Goal: Information Seeking & Learning: Learn about a topic

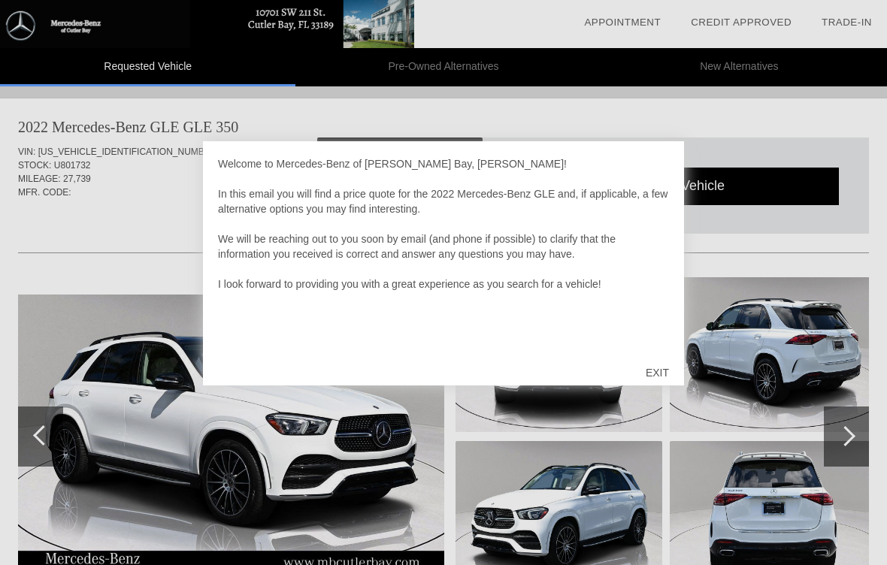
click at [655, 377] on div "EXIT" at bounding box center [657, 372] width 53 height 45
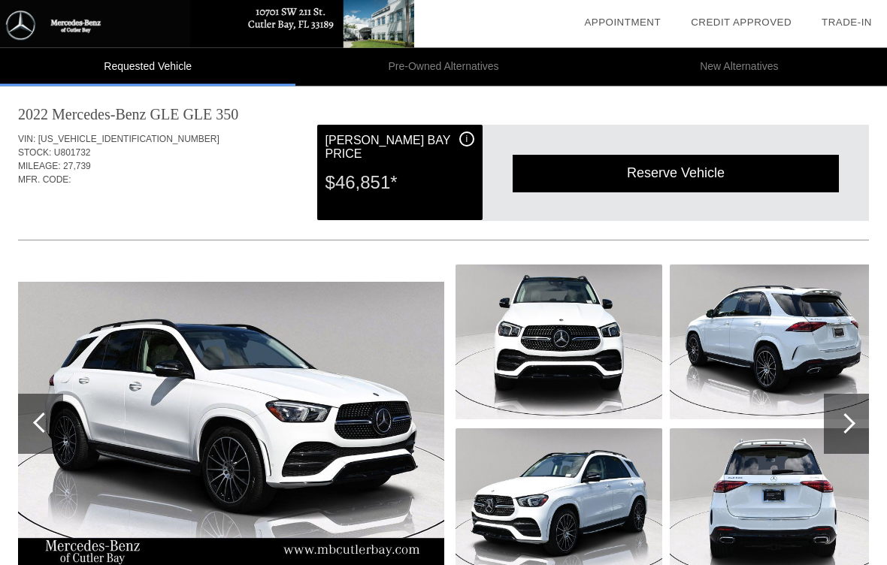
click at [107, 350] on img at bounding box center [231, 425] width 426 height 284
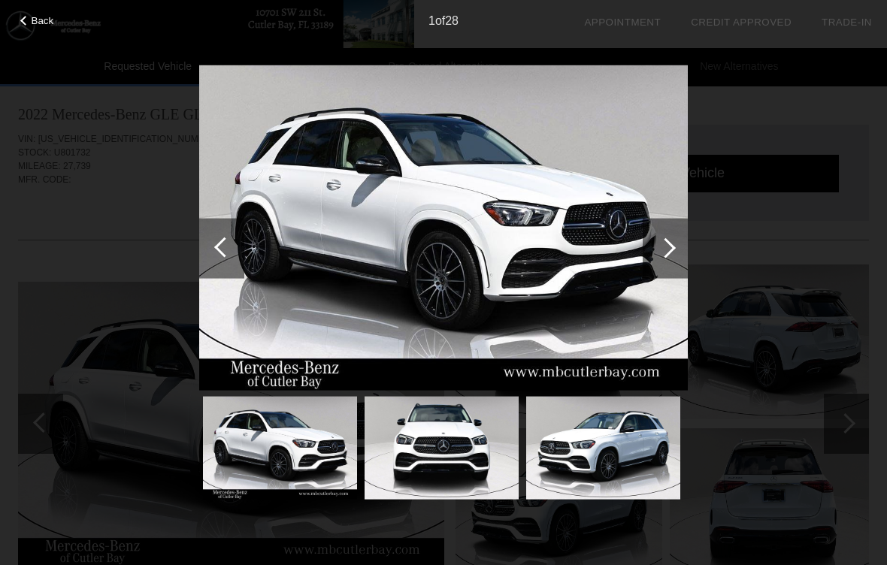
click at [666, 251] on div at bounding box center [666, 248] width 20 height 20
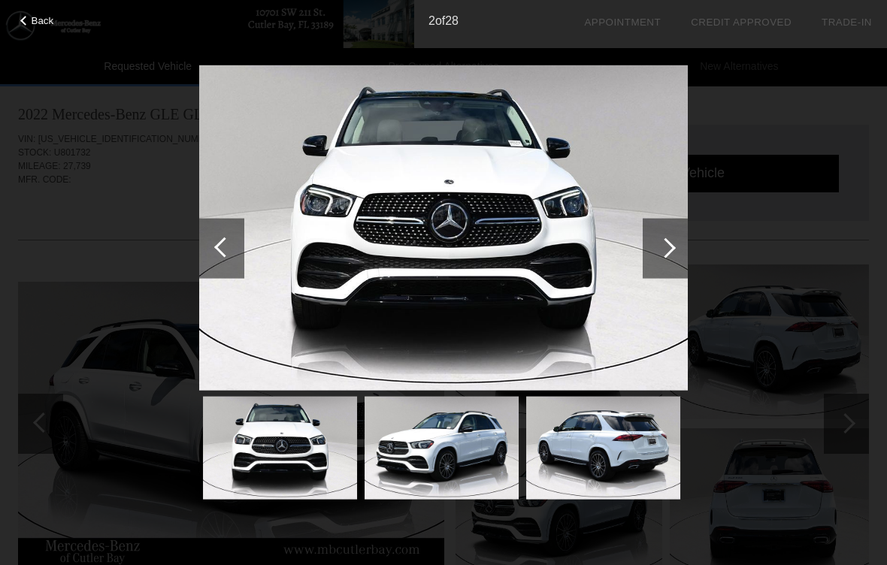
click at [668, 238] on div at bounding box center [665, 248] width 45 height 60
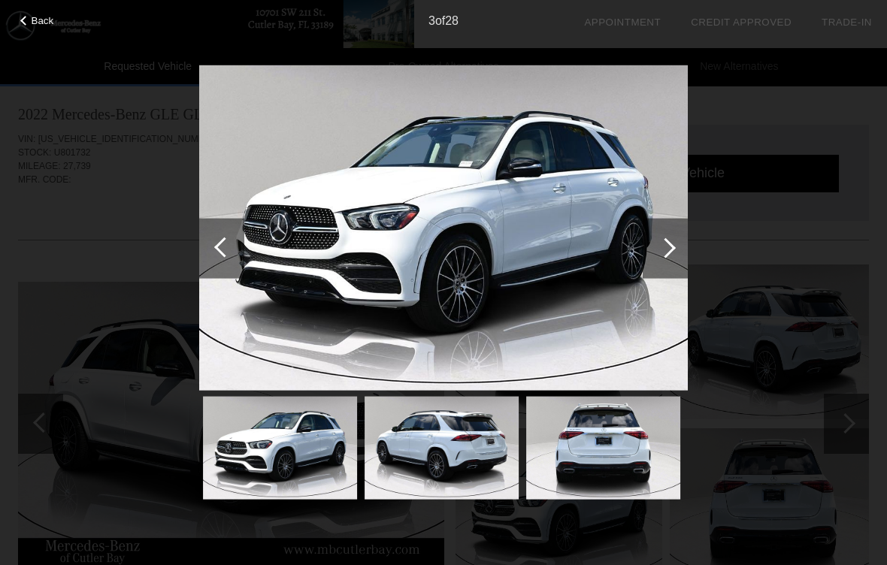
click at [661, 250] on div at bounding box center [666, 248] width 20 height 20
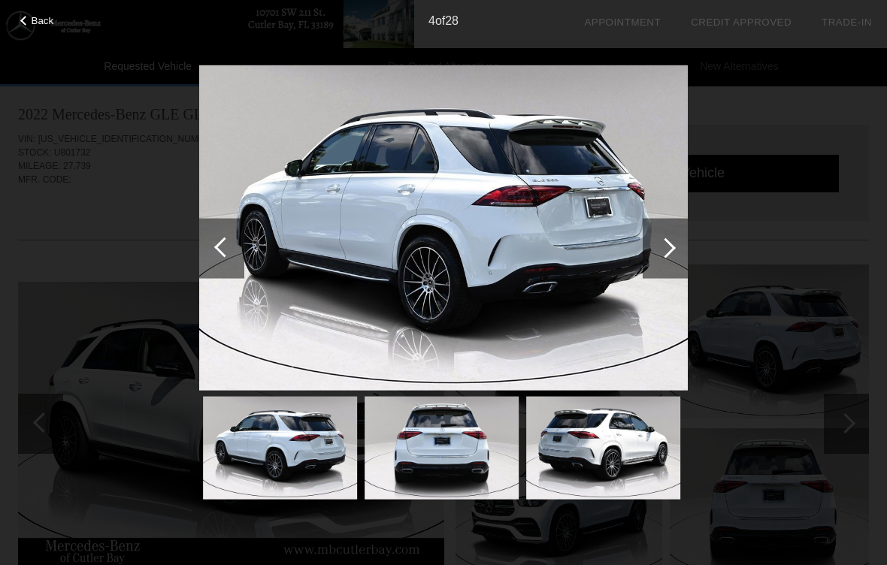
click at [654, 250] on div at bounding box center [665, 248] width 45 height 60
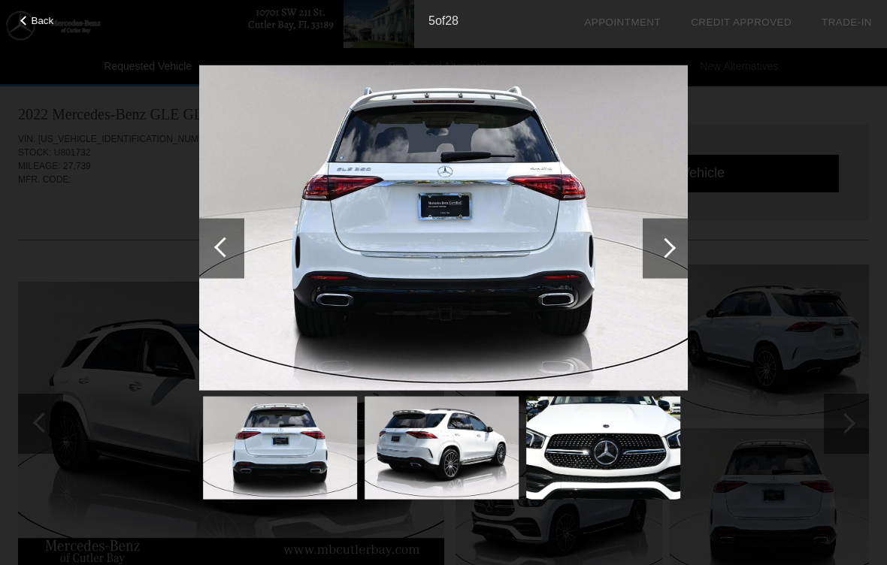
click at [660, 253] on div at bounding box center [665, 248] width 45 height 60
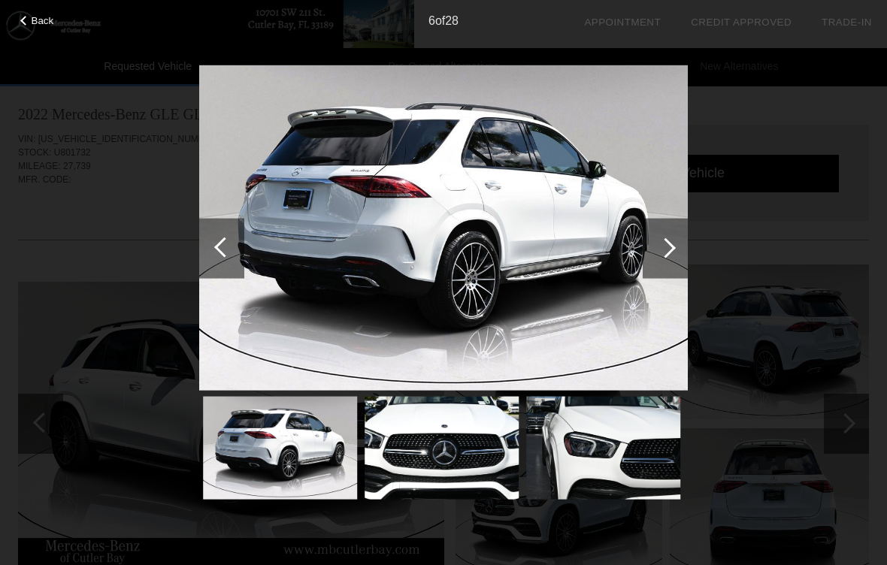
click at [660, 250] on div at bounding box center [666, 248] width 20 height 20
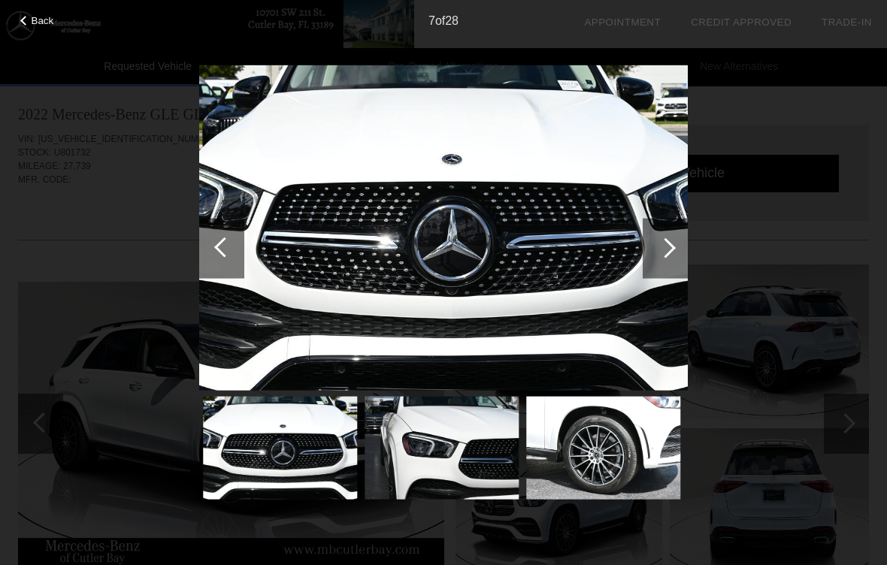
click at [659, 253] on div at bounding box center [665, 248] width 45 height 60
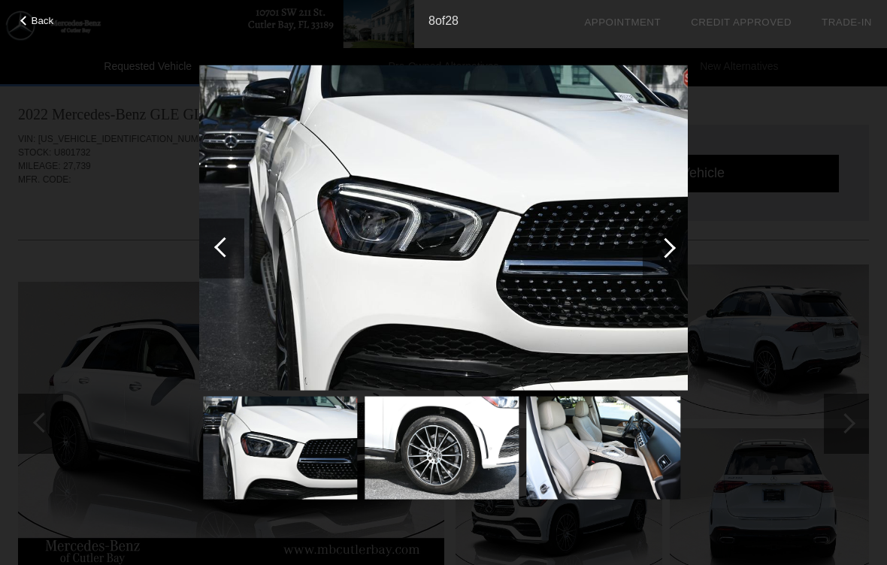
click at [672, 259] on div at bounding box center [665, 248] width 45 height 60
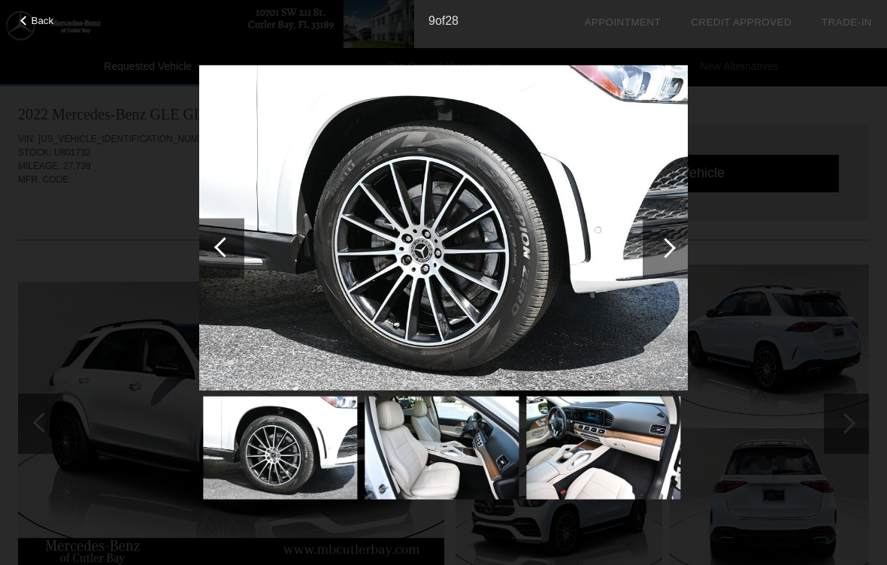
click at [663, 264] on div at bounding box center [665, 248] width 45 height 60
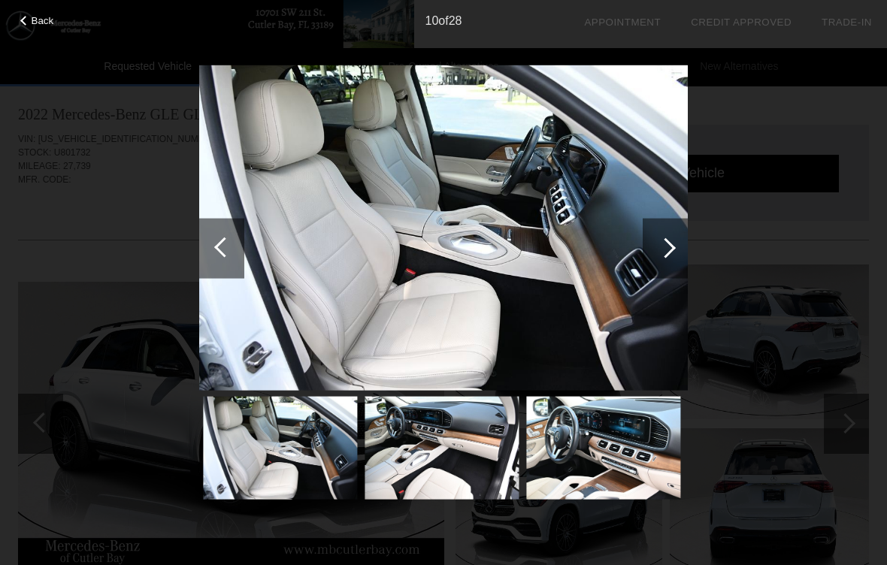
click at [665, 243] on div at bounding box center [666, 248] width 20 height 20
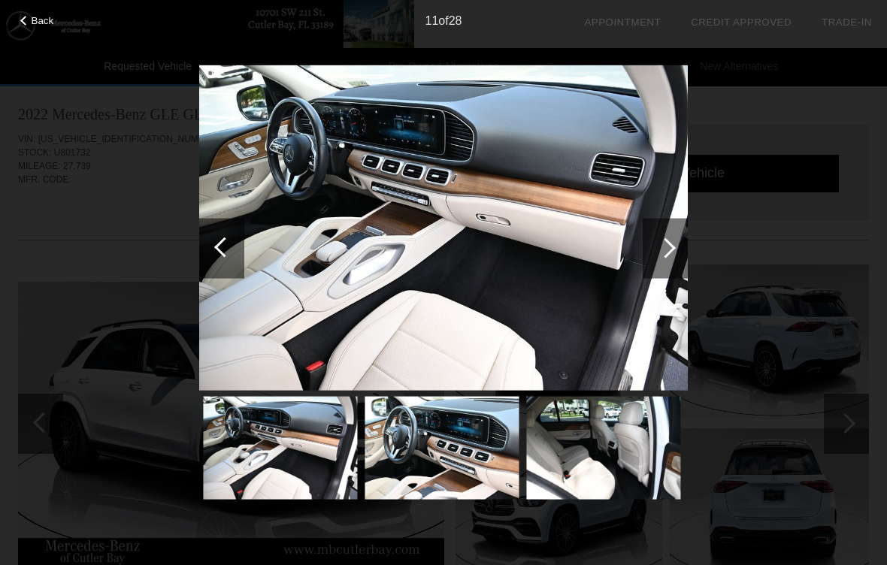
click at [668, 256] on div at bounding box center [666, 248] width 20 height 20
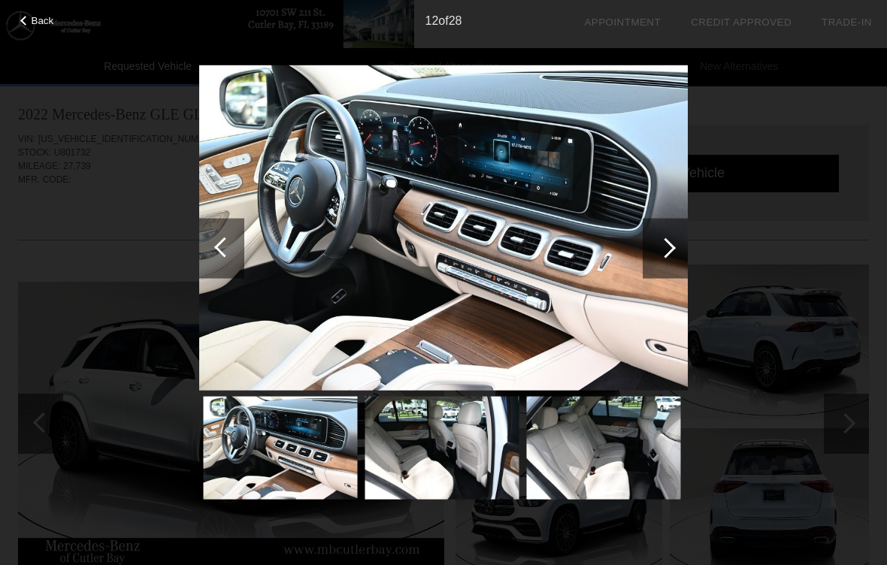
click at [662, 246] on div at bounding box center [666, 248] width 20 height 20
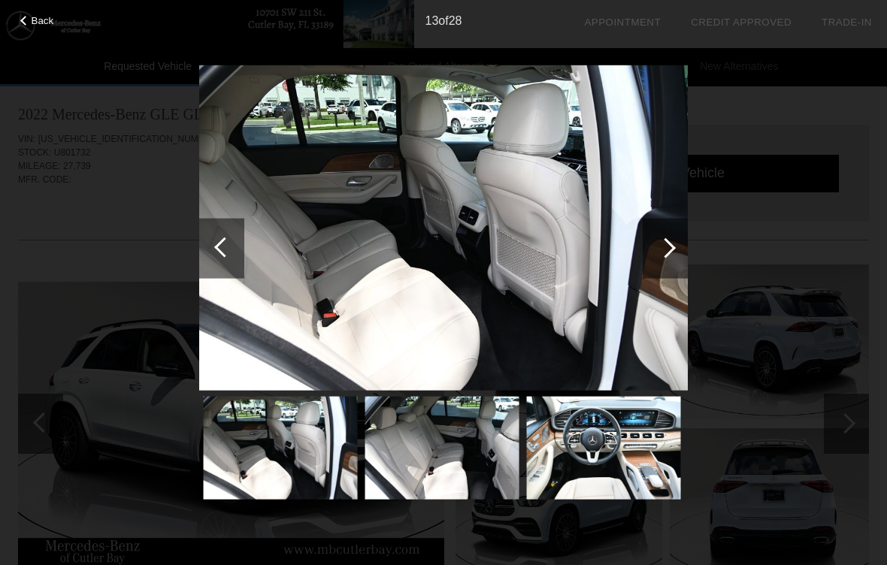
click at [664, 247] on div at bounding box center [666, 248] width 20 height 20
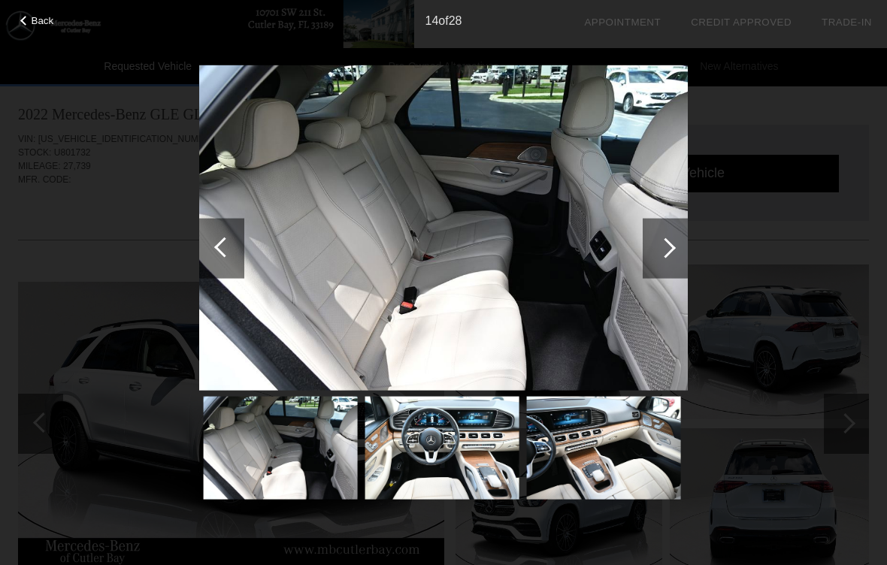
click at [668, 236] on div at bounding box center [665, 248] width 45 height 60
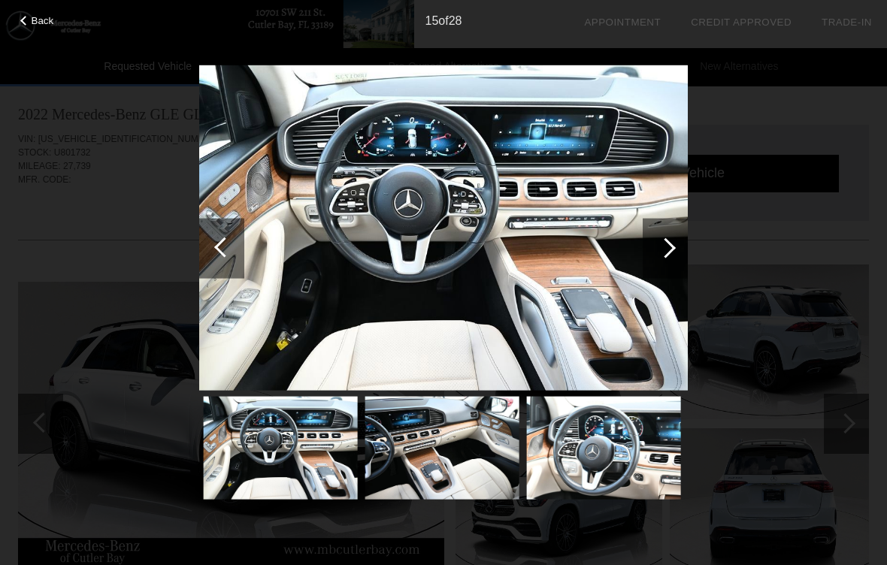
click at [665, 255] on div at bounding box center [666, 248] width 20 height 20
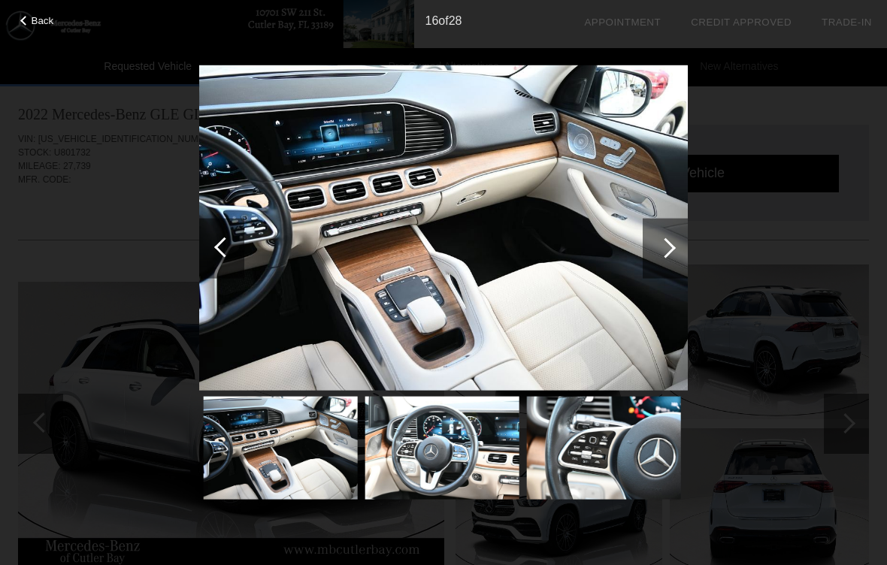
click at [670, 261] on div at bounding box center [665, 248] width 45 height 60
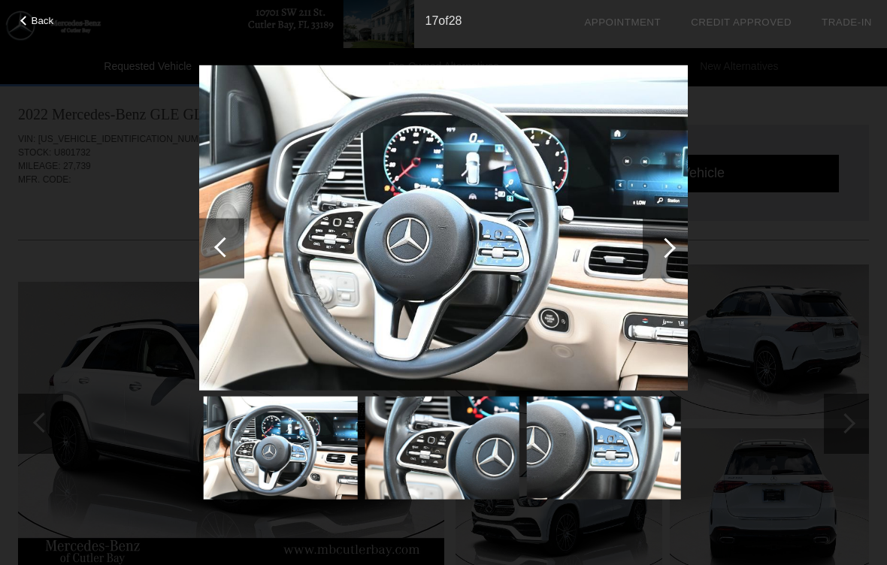
click at [665, 257] on div at bounding box center [666, 248] width 20 height 20
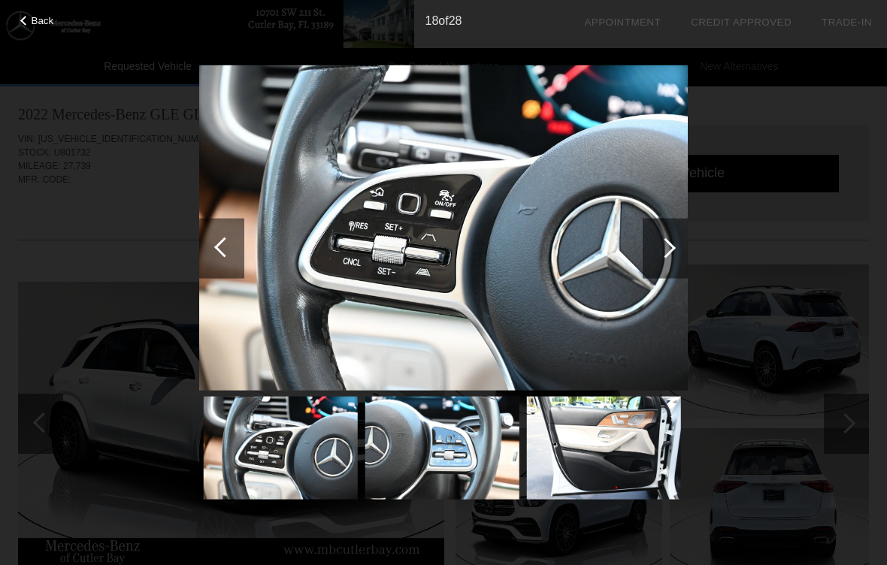
click at [661, 256] on div at bounding box center [665, 248] width 45 height 60
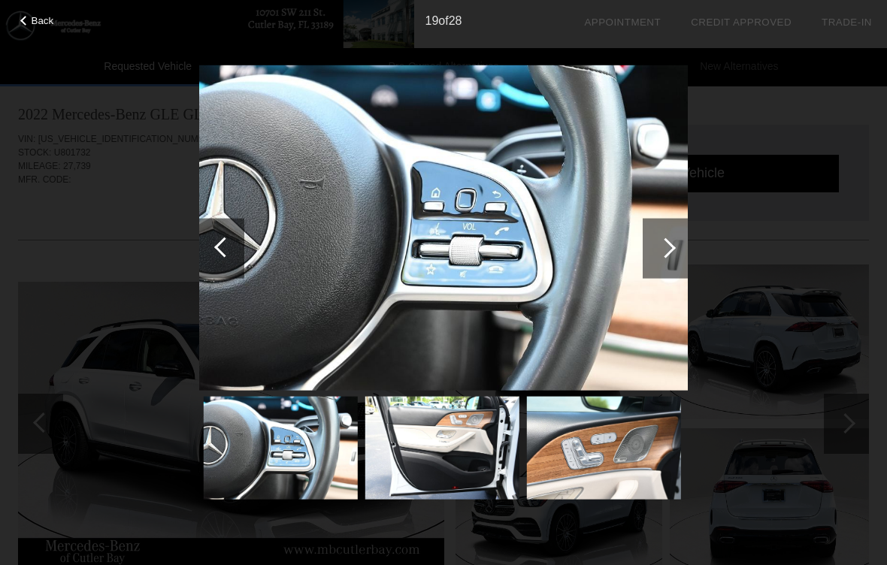
click at [666, 245] on div at bounding box center [666, 248] width 20 height 20
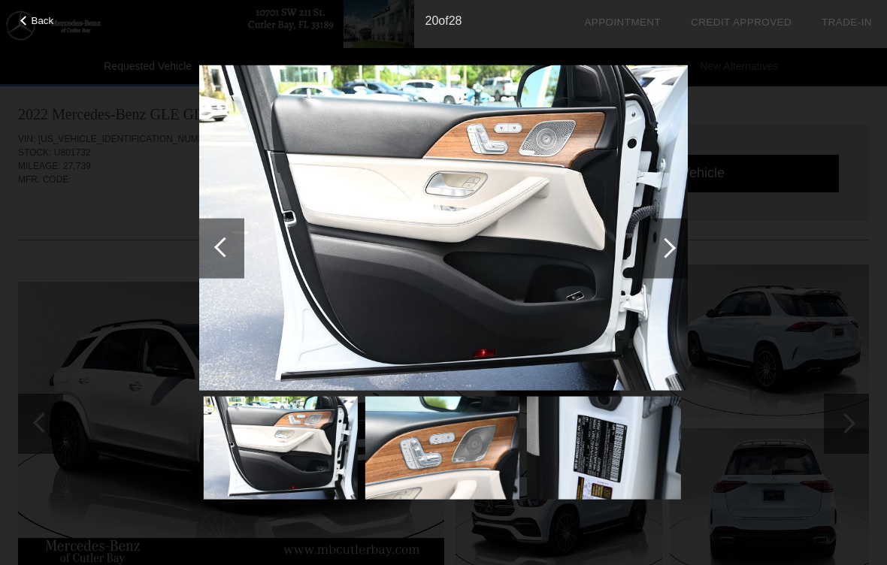
click at [666, 244] on div at bounding box center [666, 248] width 20 height 20
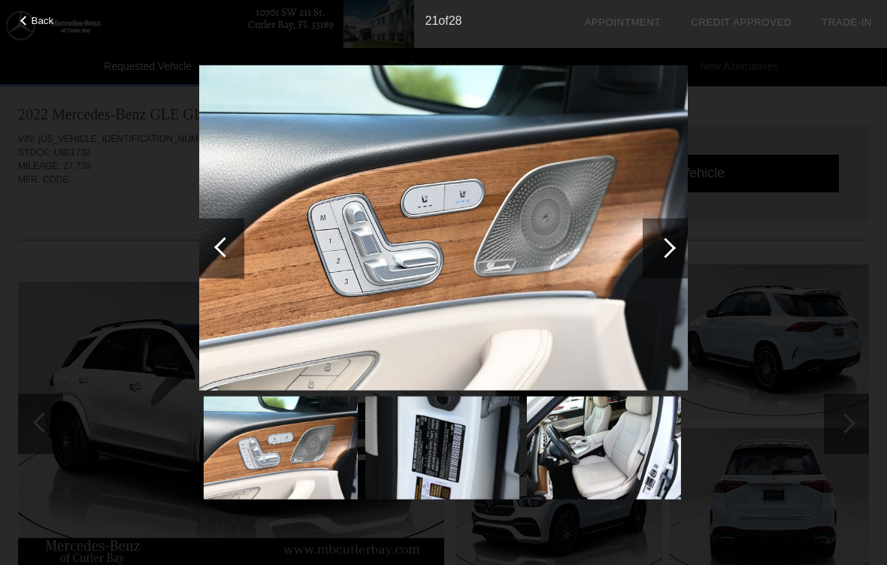
click at [668, 250] on div at bounding box center [666, 248] width 20 height 20
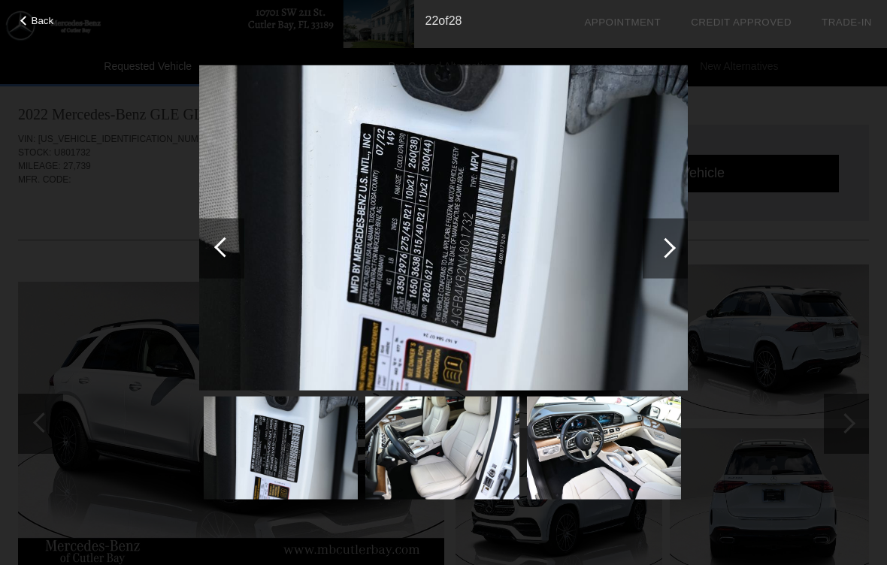
click at [667, 255] on div at bounding box center [666, 248] width 20 height 20
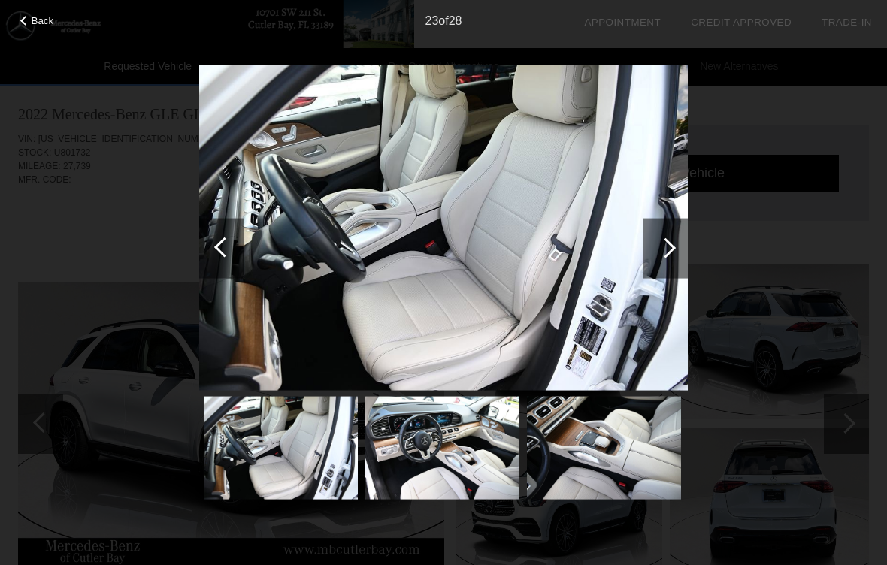
click at [671, 251] on div at bounding box center [666, 248] width 20 height 20
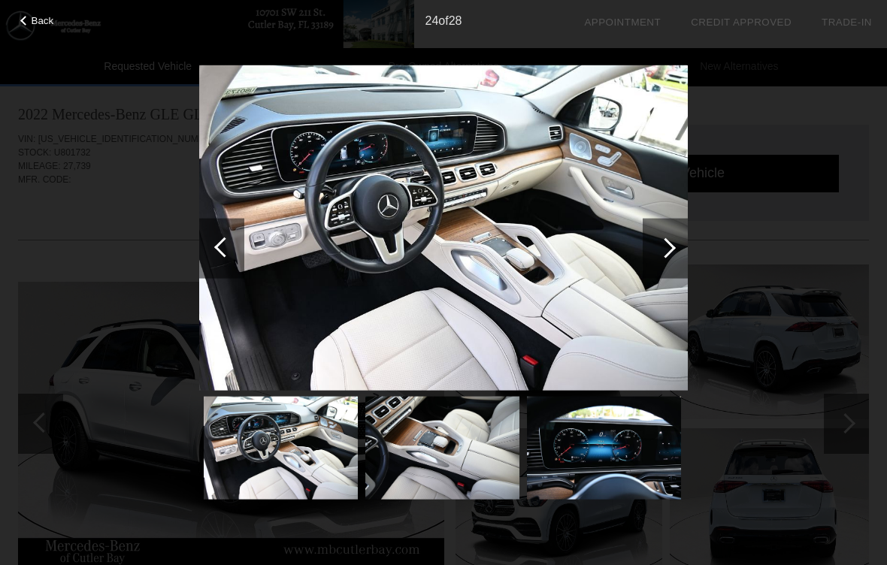
click at [666, 250] on div at bounding box center [666, 248] width 20 height 20
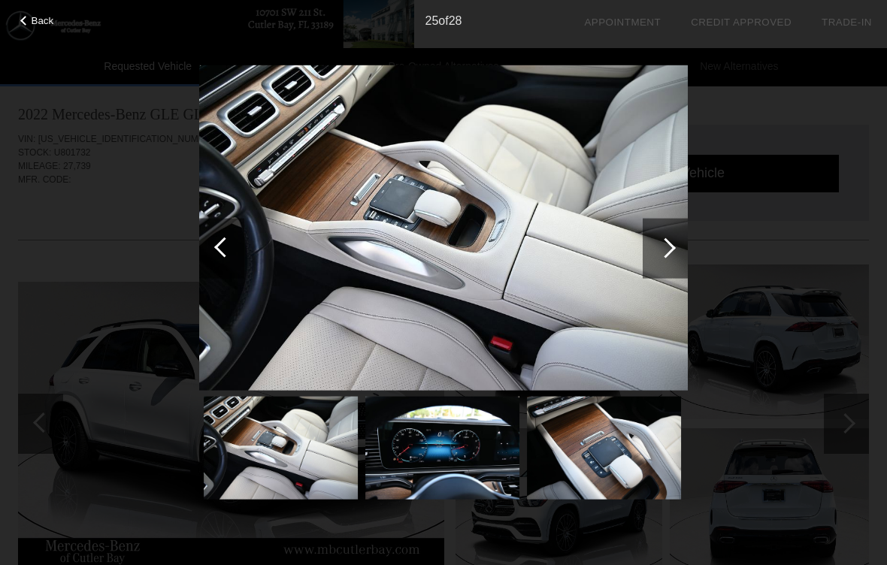
click at [666, 252] on div at bounding box center [666, 248] width 20 height 20
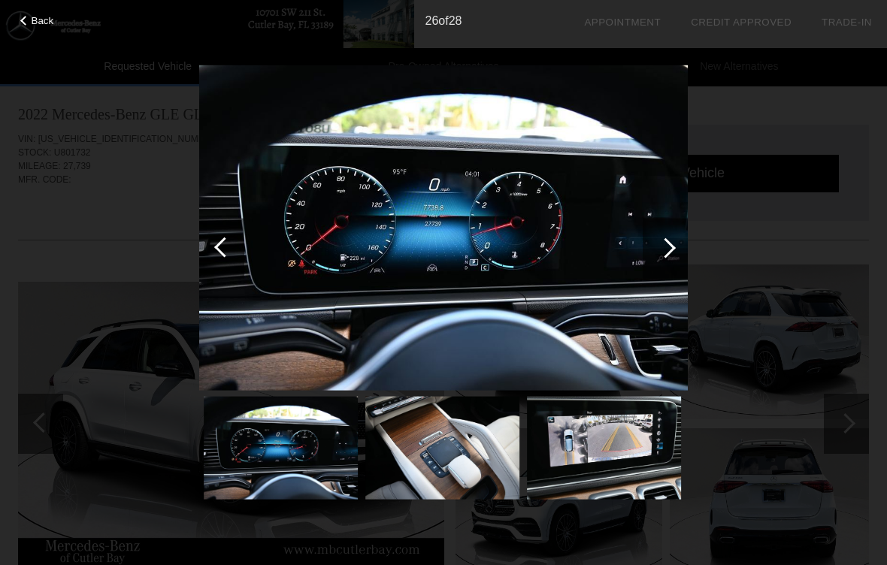
click at [665, 254] on div at bounding box center [666, 248] width 20 height 20
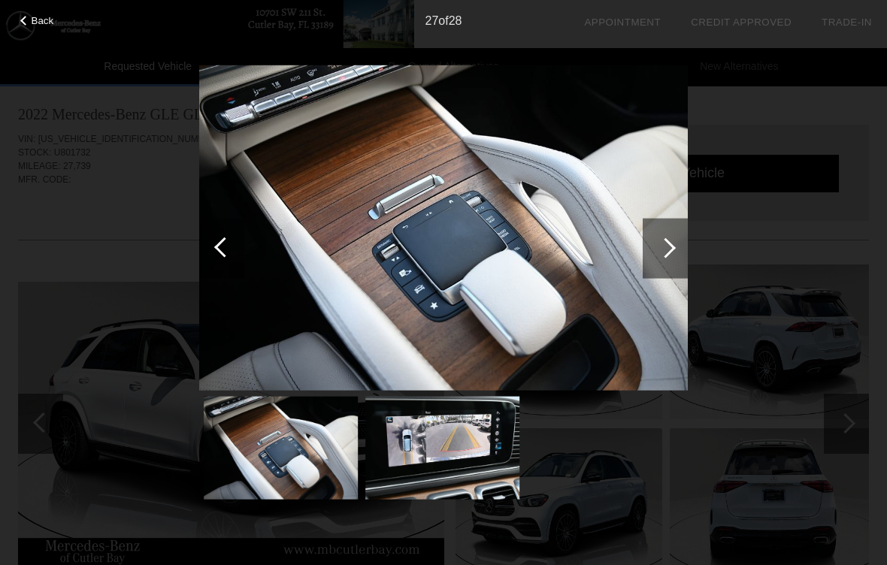
click at [662, 252] on div at bounding box center [666, 248] width 20 height 20
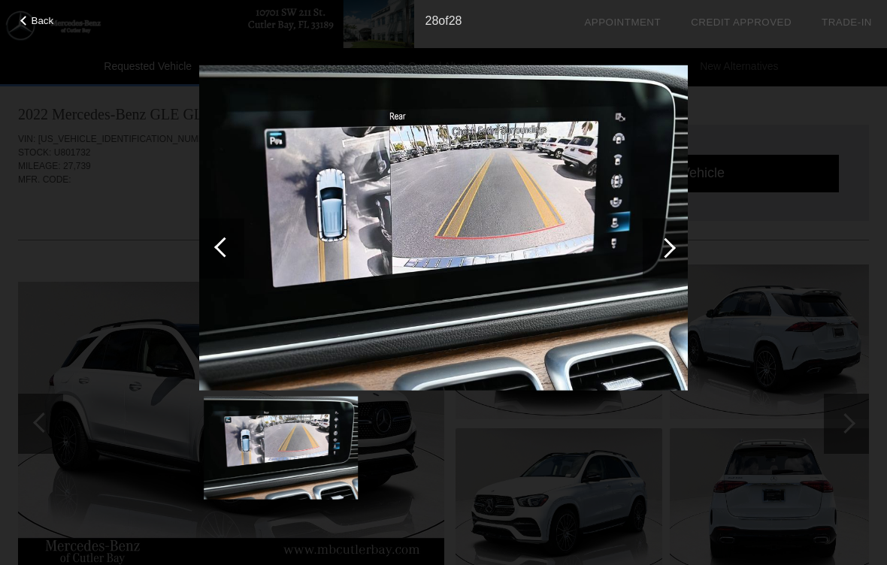
click at [668, 254] on div at bounding box center [666, 248] width 20 height 20
click at [671, 252] on div at bounding box center [666, 248] width 20 height 20
click at [672, 255] on div at bounding box center [665, 248] width 45 height 60
click at [669, 259] on div at bounding box center [665, 248] width 45 height 60
click at [38, 24] on span "Back" at bounding box center [43, 20] width 23 height 11
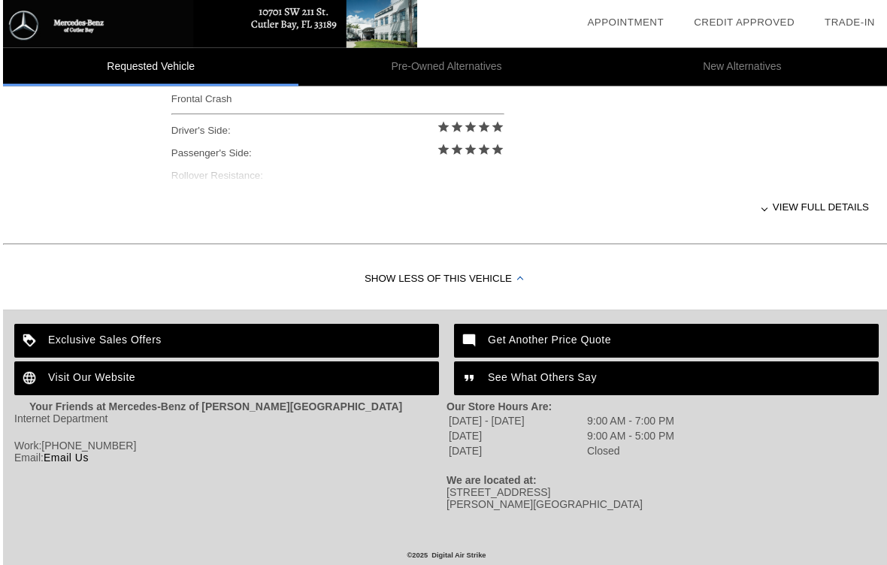
scroll to position [703, 0]
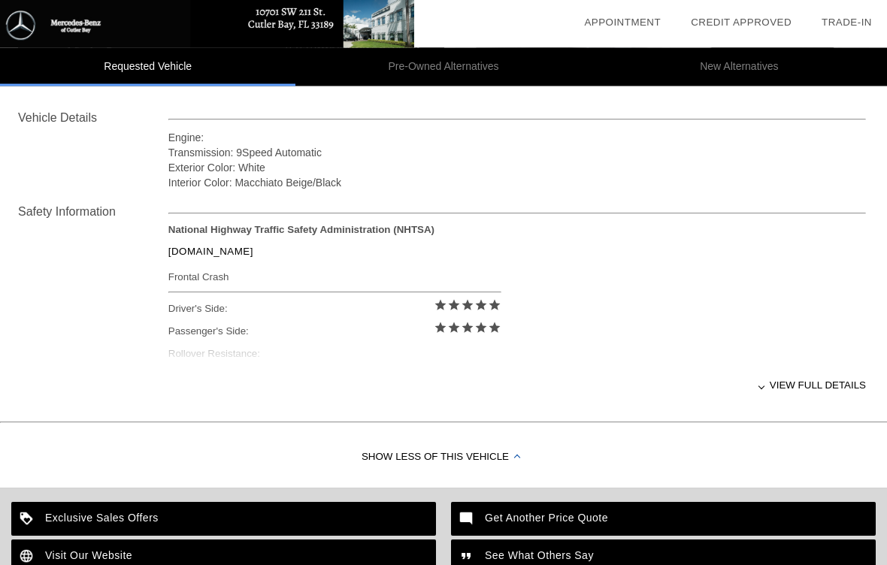
click at [786, 386] on div "View full details" at bounding box center [517, 386] width 698 height 37
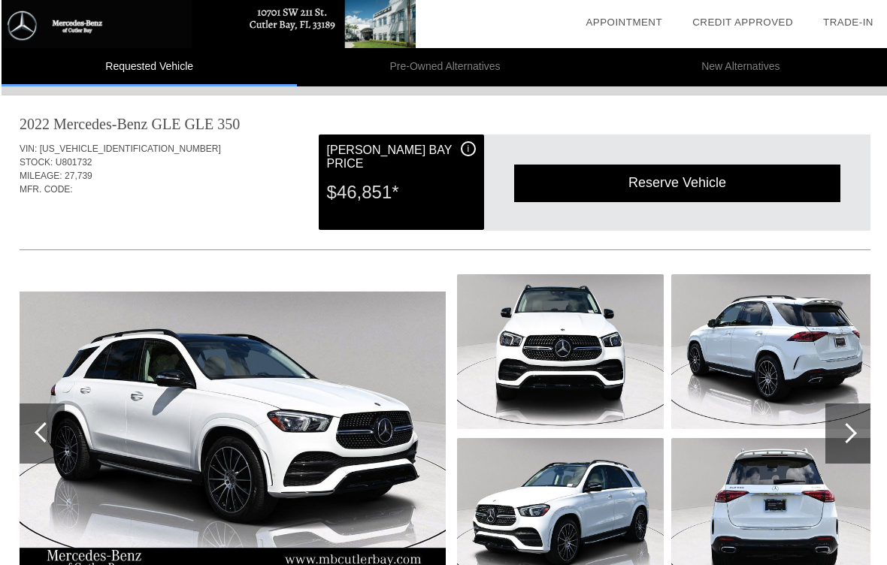
scroll to position [0, 0]
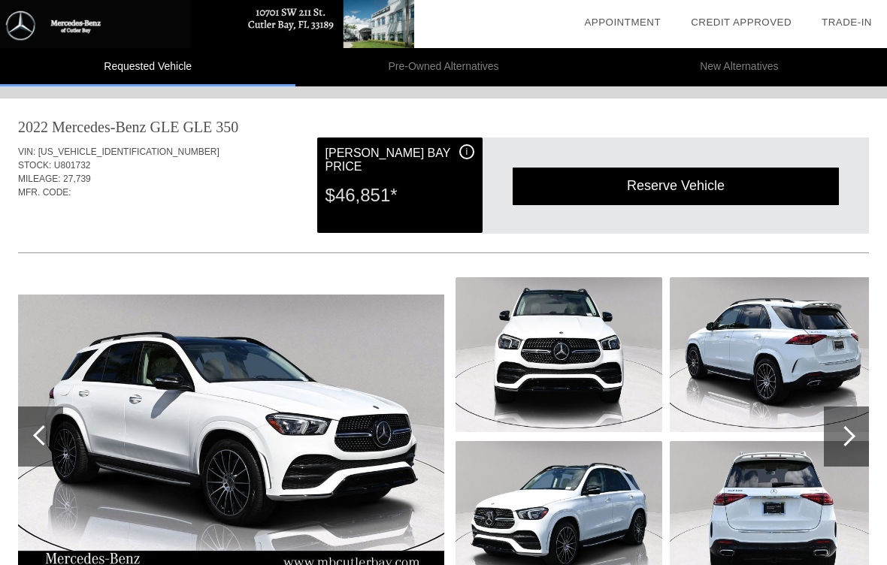
click at [466, 156] on span "i" at bounding box center [467, 152] width 2 height 11
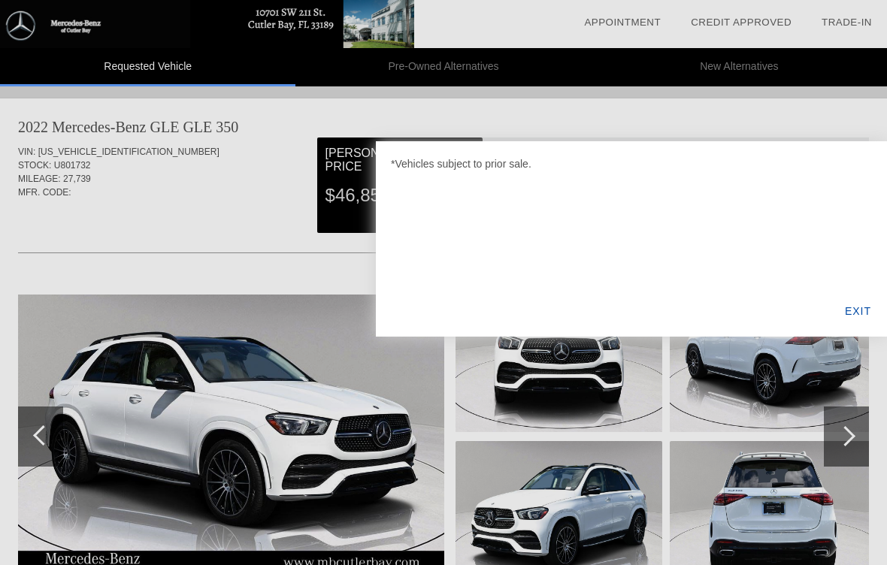
click at [852, 307] on div "EXIT" at bounding box center [858, 311] width 58 height 51
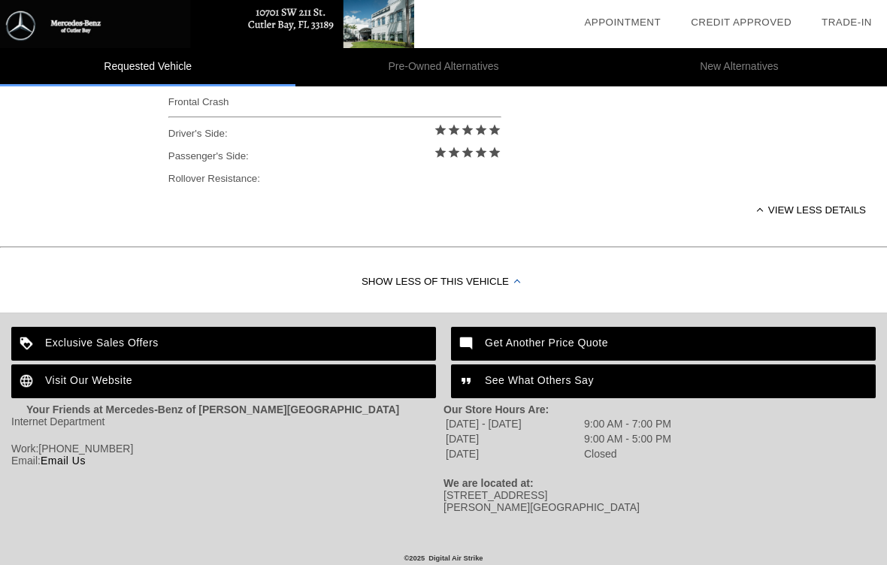
scroll to position [697, 0]
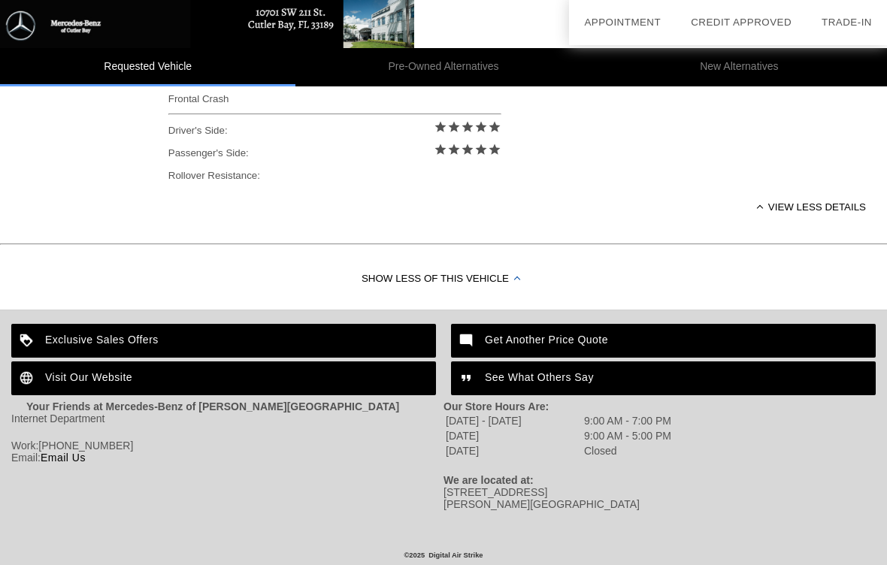
click at [68, 386] on div "Visit Our Website" at bounding box center [223, 379] width 425 height 34
